Goal: Check status: Check status

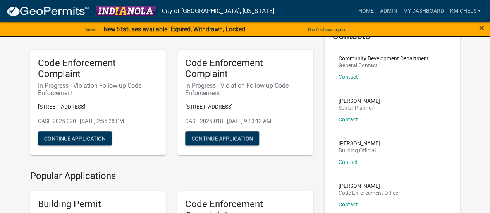
scroll to position [33, 0]
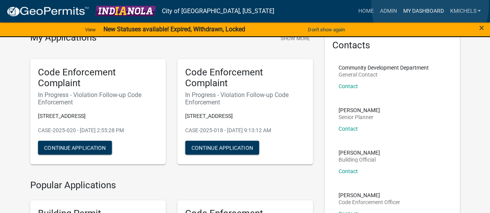
click at [430, 5] on link "My Dashboard" at bounding box center [422, 11] width 47 height 15
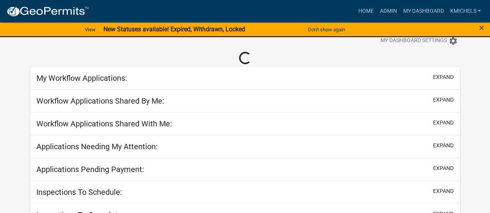
scroll to position [33, 0]
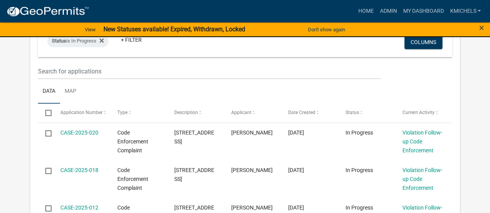
select select "2: 50"
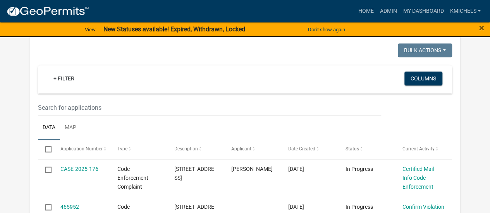
scroll to position [402, 0]
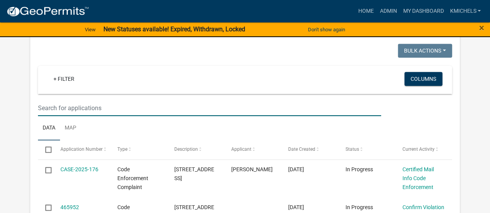
click at [164, 111] on input "text" at bounding box center [209, 108] width 342 height 16
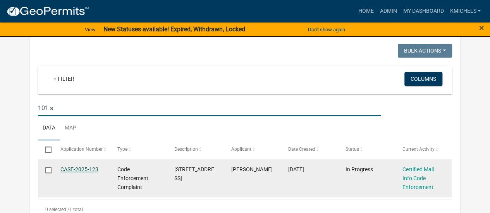
type input "101 s"
click at [80, 167] on link "CASE-2025-123" at bounding box center [79, 169] width 38 height 6
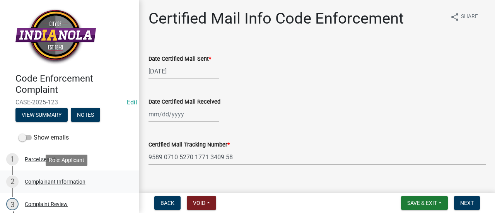
click at [73, 175] on link "2 Complainant Information" at bounding box center [69, 182] width 139 height 22
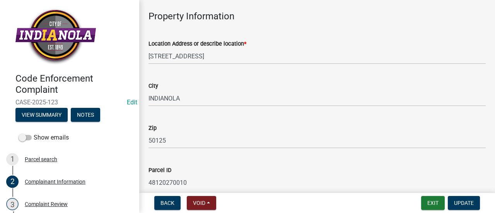
scroll to position [446, 0]
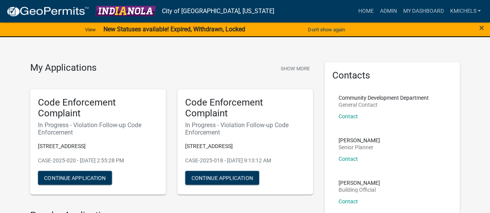
scroll to position [3, 0]
click at [413, 3] on nav "City of Indianola, Iowa more_horiz Home Admin My Dashboard KMichels Admin Accou…" at bounding box center [245, 11] width 490 height 22
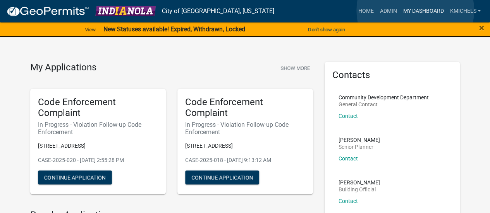
click at [415, 10] on link "My Dashboard" at bounding box center [422, 11] width 47 height 15
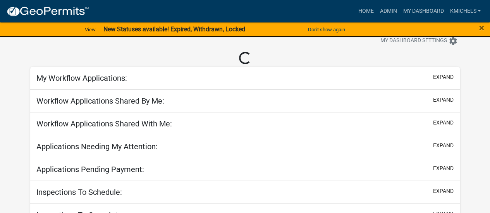
scroll to position [3, 0]
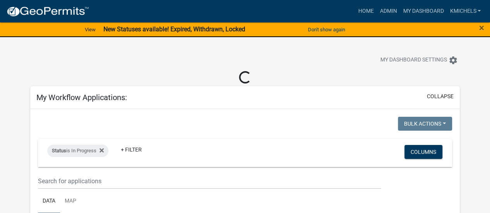
select select "2: 50"
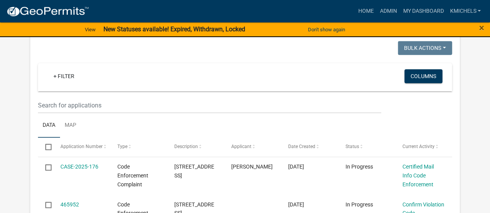
scroll to position [406, 0]
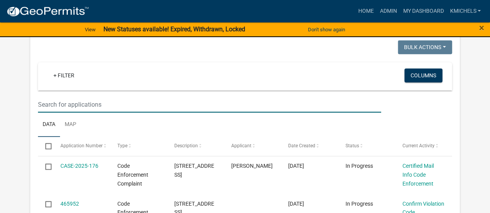
click at [243, 106] on input "text" at bounding box center [209, 105] width 342 height 16
type input "410"
